Goal: Book appointment/travel/reservation

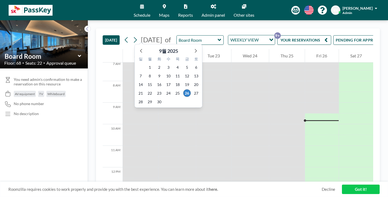
scroll to position [158, 0]
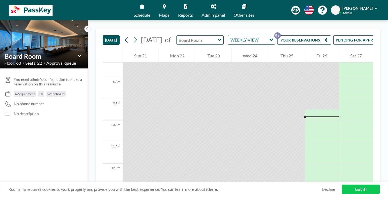
click at [195, 36] on input "text" at bounding box center [197, 40] width 41 height 9
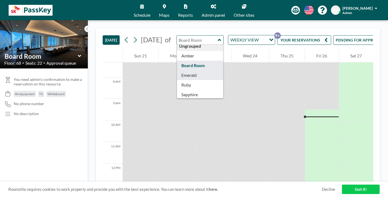
scroll to position [4, 0]
type input "Topaz"
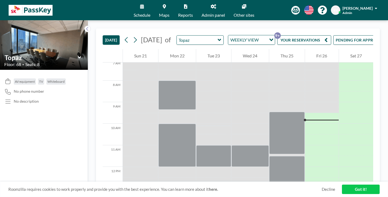
scroll to position [158, 0]
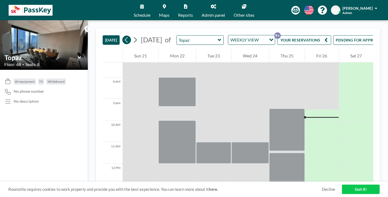
click at [124, 36] on icon at bounding box center [126, 40] width 5 height 8
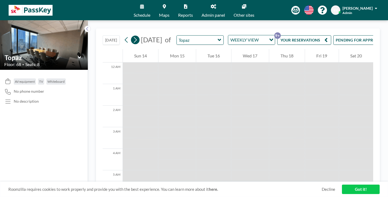
scroll to position [113, 0]
click at [133, 36] on icon at bounding box center [135, 40] width 5 height 8
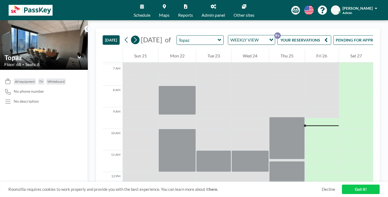
scroll to position [158, 0]
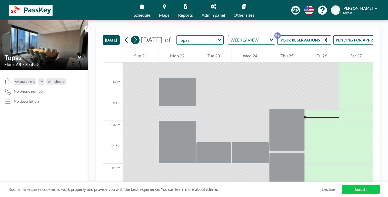
click at [134, 37] on icon at bounding box center [135, 40] width 3 height 6
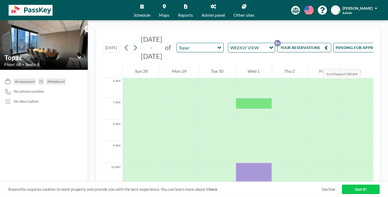
scroll to position [131, 0]
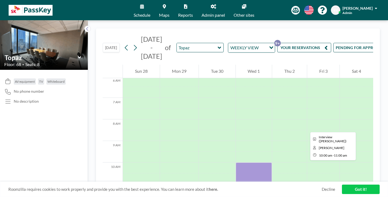
drag, startPoint x: 246, startPoint y: 104, endPoint x: 231, endPoint y: 108, distance: 15.5
click at [236, 162] on div at bounding box center [254, 173] width 36 height 22
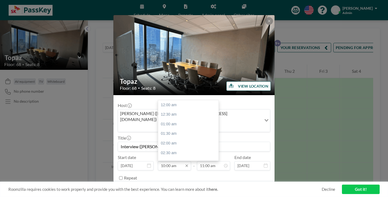
scroll to position [172, 0]
click at [169, 161] on input "10:00 am" at bounding box center [174, 165] width 33 height 9
type input "09:45 am"
click at [201, 161] on input "11:00 am" at bounding box center [213, 165] width 33 height 9
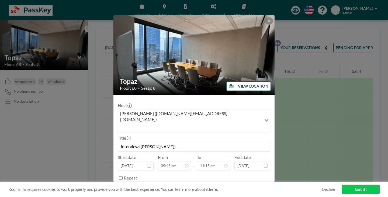
type input "11:15 am"
click at [237, 187] on button "SAVE CHANGES" at bounding box center [253, 191] width 34 height 9
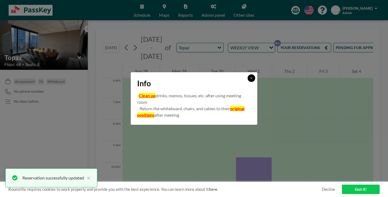
click at [247, 82] on button at bounding box center [251, 78] width 8 height 8
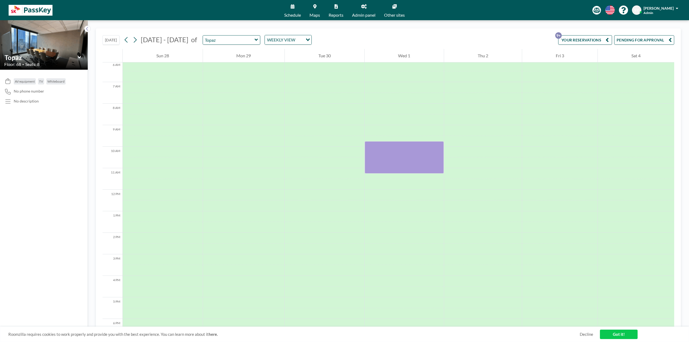
scroll to position [131, 0]
